Goal: Unclear

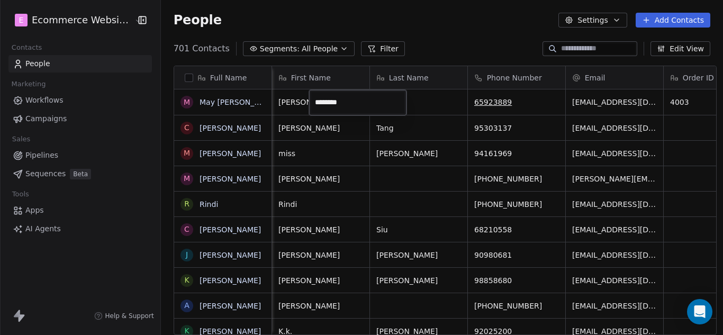
scroll to position [287, 560]
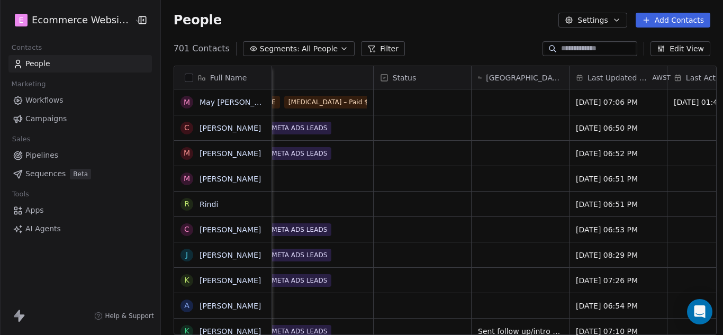
drag, startPoint x: 331, startPoint y: 332, endPoint x: 399, endPoint y: 339, distance: 69.1
click at [399, 334] on html "E Ecommerce Website Builder Contacts People Marketing Workflows Campaigns Sales…" at bounding box center [361, 167] width 723 height 335
click at [408, 102] on div "grid" at bounding box center [418, 101] width 97 height 25
click at [398, 99] on div "grid" at bounding box center [418, 101] width 97 height 25
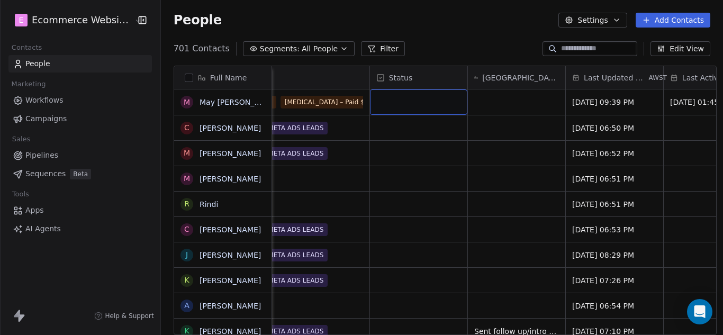
click at [398, 99] on div "grid" at bounding box center [418, 101] width 97 height 25
click at [407, 101] on div "grid" at bounding box center [418, 101] width 97 height 25
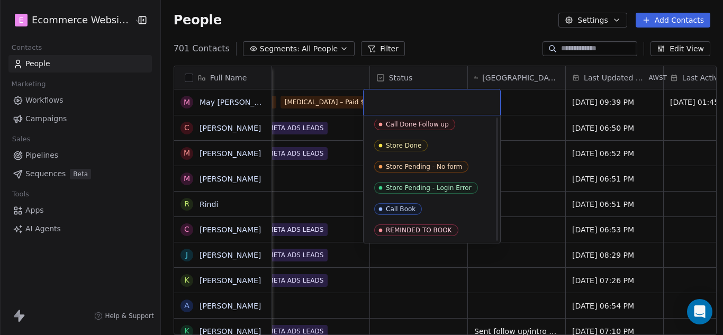
scroll to position [67, 0]
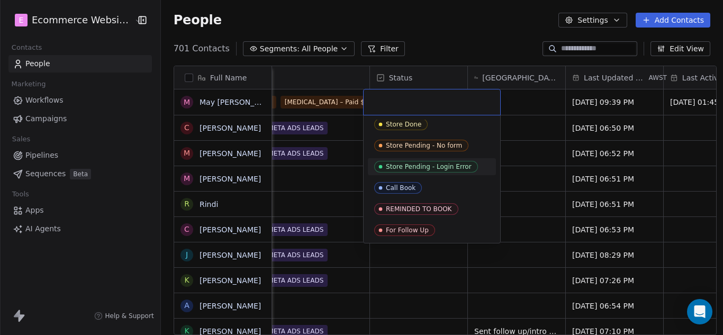
click at [530, 104] on html "E Ecommerce Website Builder Contacts People Marketing Workflows Campaigns Sales…" at bounding box center [361, 167] width 723 height 335
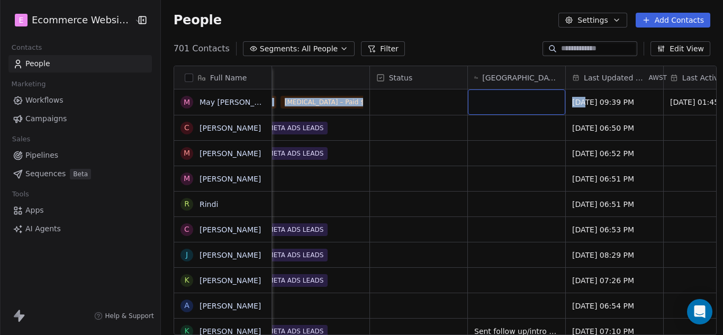
click at [530, 104] on div "grid" at bounding box center [516, 101] width 97 height 25
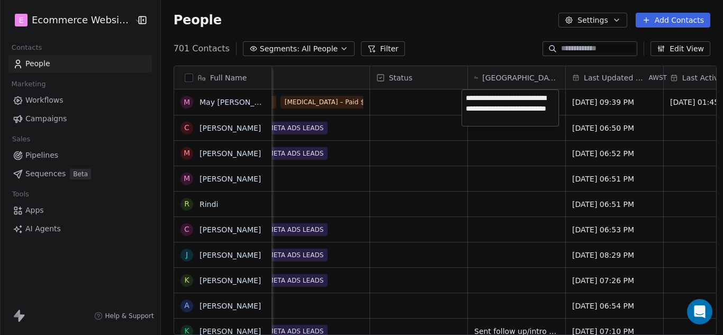
type textarea "**********"
click at [671, 132] on html "E Ecommerce Website Builder Contacts People Marketing Workflows Campaigns Sales…" at bounding box center [361, 167] width 723 height 335
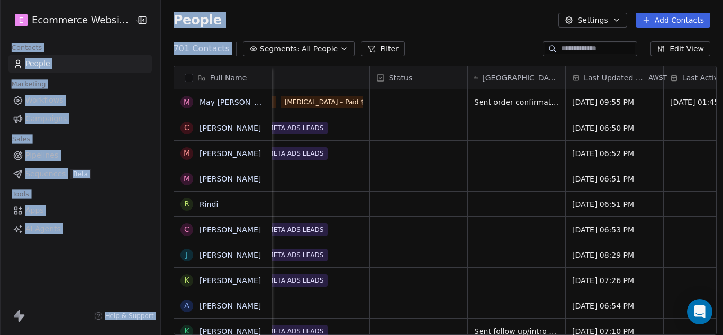
drag, startPoint x: 235, startPoint y: 40, endPoint x: 78, endPoint y: -33, distance: 173.9
click at [78, 0] on html "E Ecommerce Website Builder Contacts People Marketing Workflows Campaigns Sales…" at bounding box center [361, 167] width 723 height 335
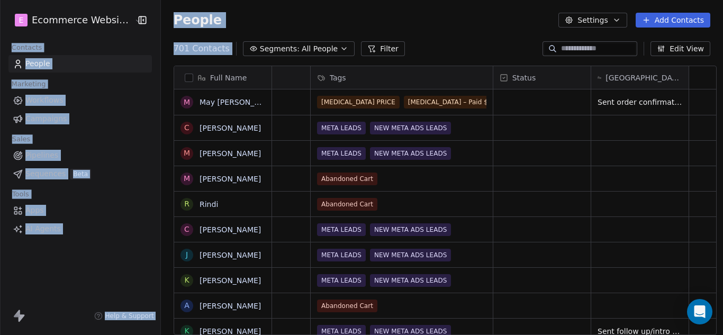
scroll to position [0, 0]
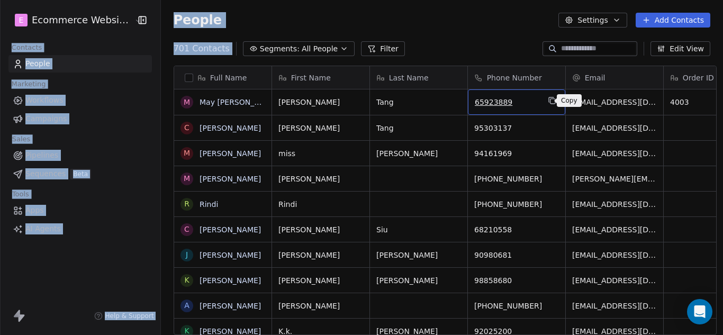
drag, startPoint x: 469, startPoint y: 102, endPoint x: 544, endPoint y: 102, distance: 75.1
click at [550, 102] on icon "grid" at bounding box center [552, 101] width 5 height 5
